Goal: Navigation & Orientation: Find specific page/section

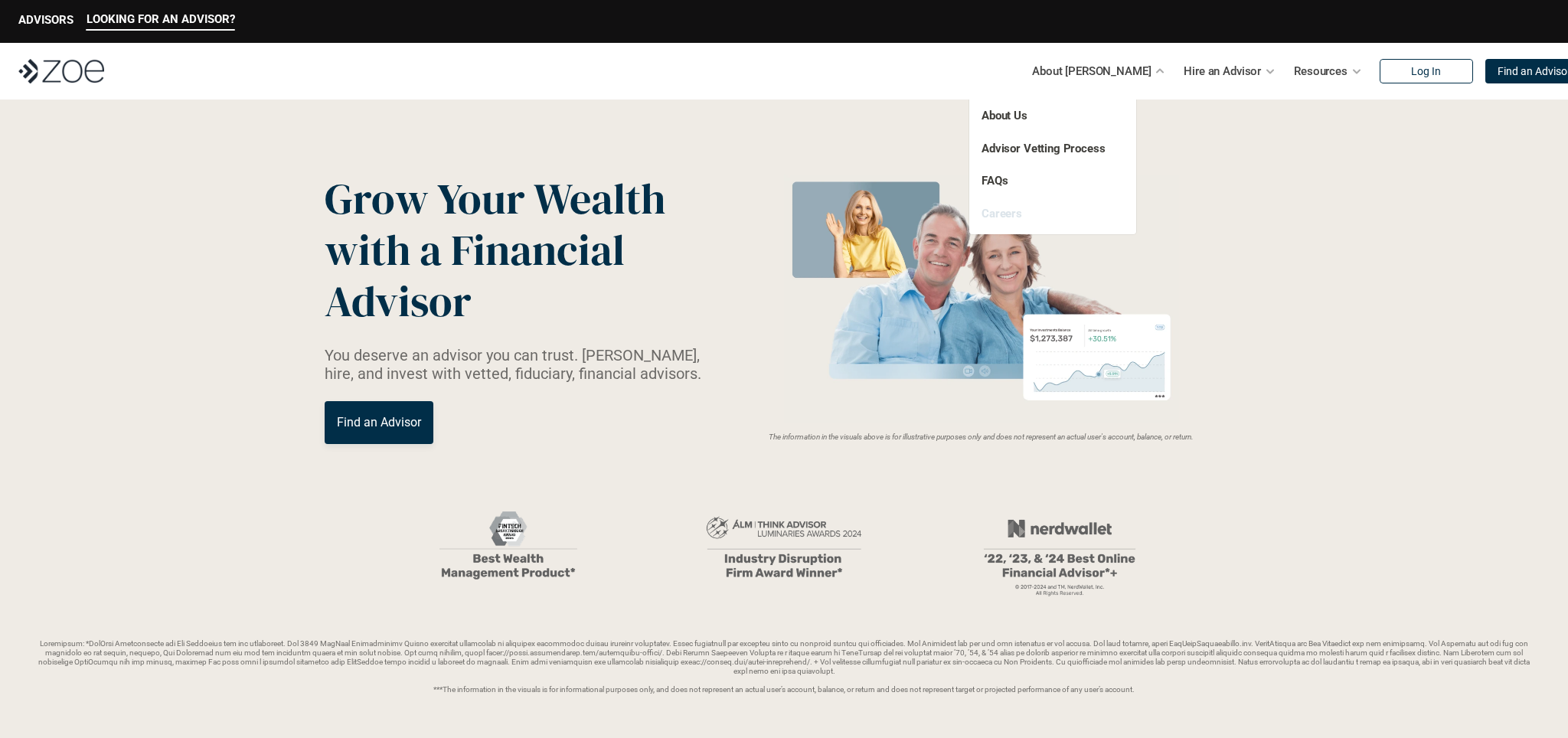
click at [1000, 212] on link "Careers" at bounding box center [1002, 214] width 41 height 14
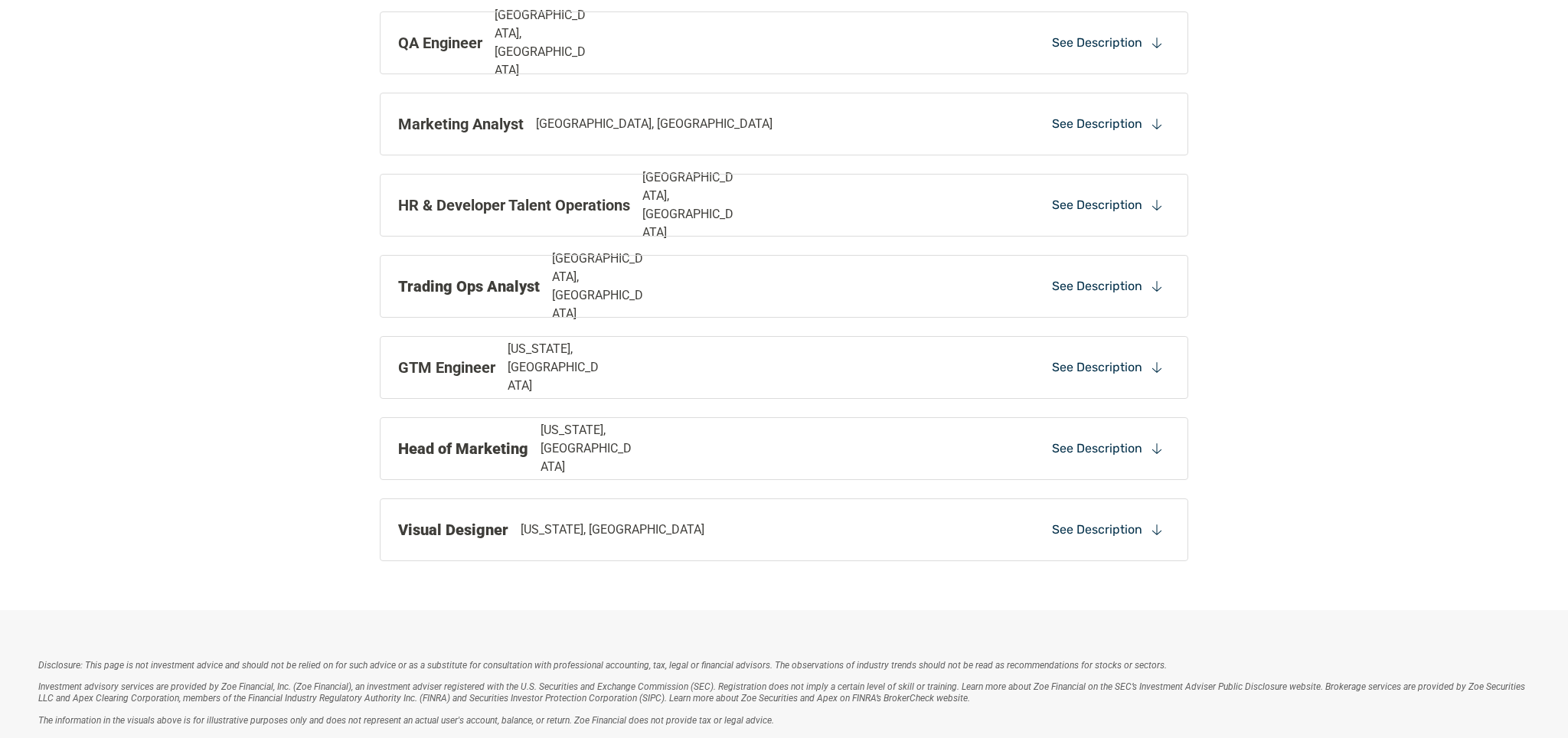
scroll to position [1211, 0]
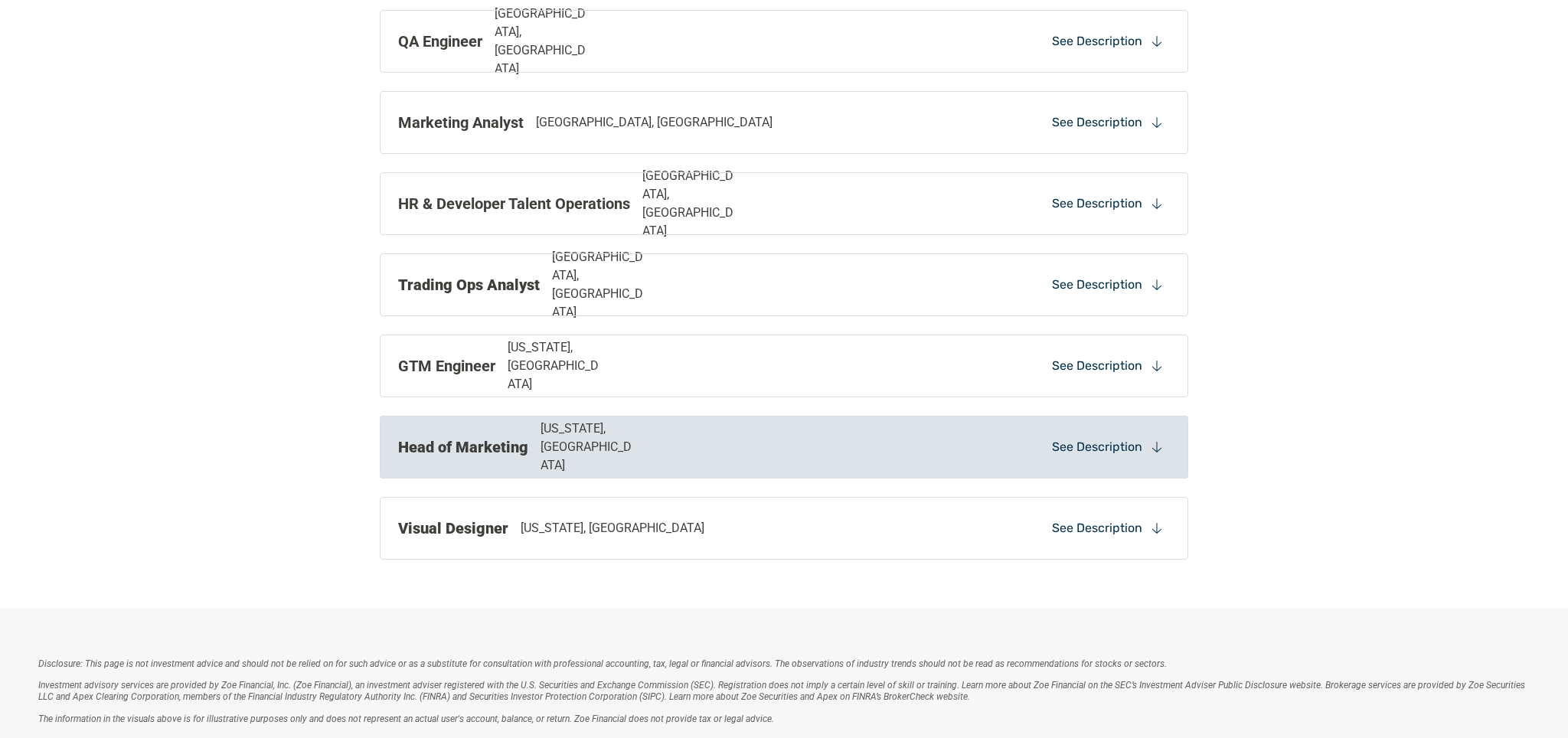
click at [1150, 448] on div at bounding box center [1157, 447] width 14 height 14
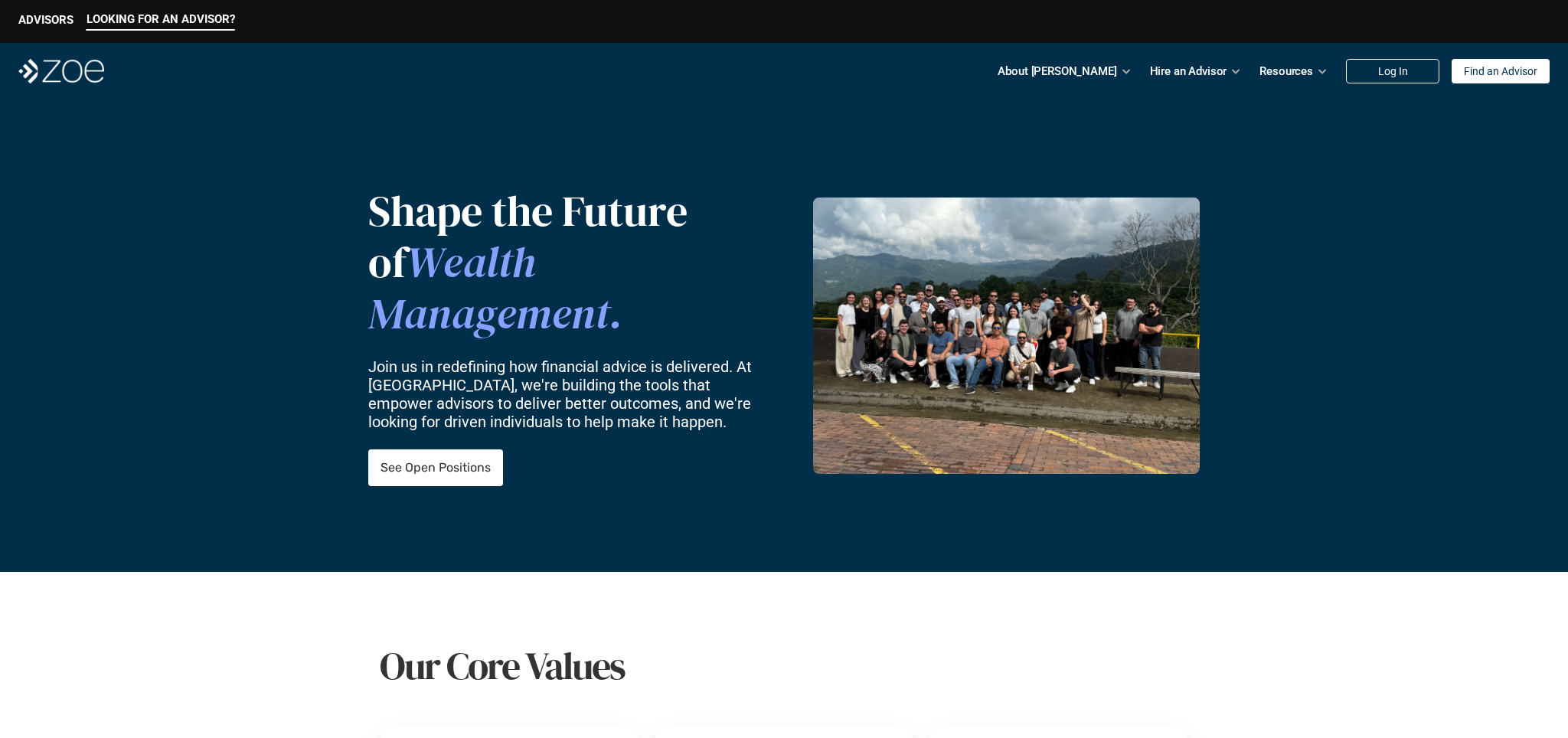
scroll to position [0, 0]
click at [52, 22] on p "ADVISORS" at bounding box center [46, 19] width 55 height 14
